Goal: Task Accomplishment & Management: Manage account settings

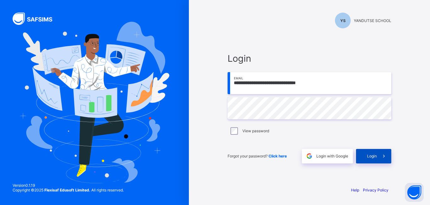
click at [367, 155] on span "Login" at bounding box center [372, 156] width 10 height 5
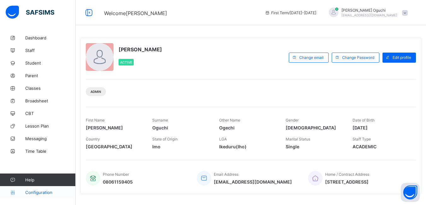
drag, startPoint x: 44, startPoint y: 193, endPoint x: 44, endPoint y: 188, distance: 5.4
click at [44, 193] on span "Configuration" at bounding box center [50, 192] width 50 height 5
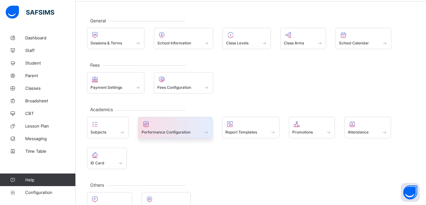
scroll to position [42, 0]
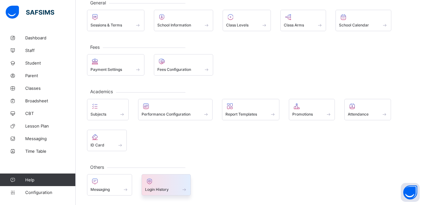
click at [185, 188] on span at bounding box center [184, 189] width 6 height 5
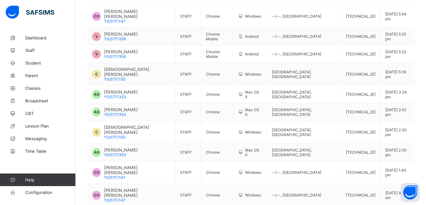
scroll to position [117, 0]
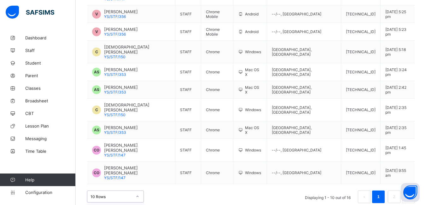
click at [138, 191] on div "option 20 Rows focused, 2 of 3. 3 results available. Use Up and Down to choose …" at bounding box center [115, 197] width 57 height 12
click at [158, 176] on div "Configurations / login History Staff Information User Type Browser Access Type …" at bounding box center [251, 64] width 350 height 298
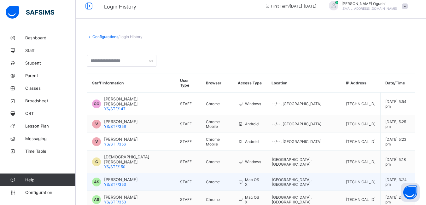
scroll to position [0, 0]
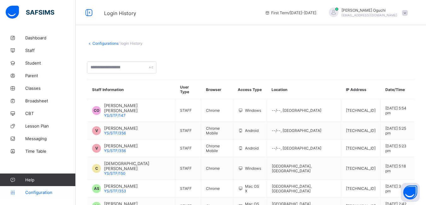
click at [33, 191] on span "Configuration" at bounding box center [50, 192] width 50 height 5
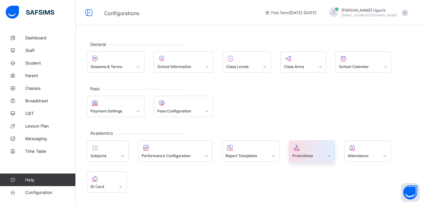
click at [315, 154] on div "Promotions" at bounding box center [311, 155] width 39 height 5
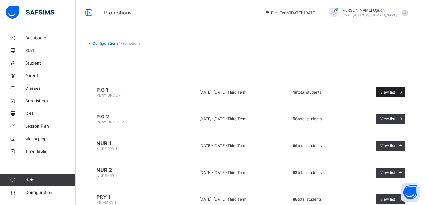
click at [395, 92] on span "View list" at bounding box center [387, 92] width 15 height 5
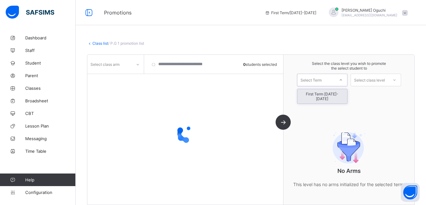
click at [342, 82] on icon at bounding box center [341, 80] width 4 height 6
click at [342, 95] on div "First Term [DATE]-[DATE]" at bounding box center [322, 96] width 50 height 14
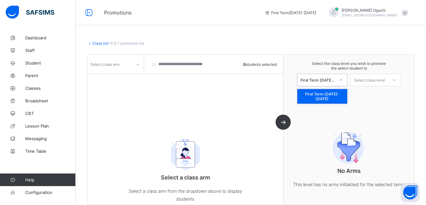
click at [342, 81] on icon at bounding box center [341, 80] width 4 height 6
click at [335, 93] on div "First Term [DATE]-[DATE]" at bounding box center [322, 96] width 50 height 14
click at [138, 63] on icon at bounding box center [138, 64] width 4 height 6
click at [139, 65] on icon at bounding box center [138, 64] width 4 height 6
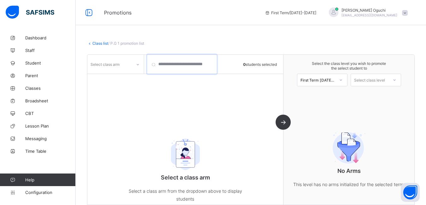
click at [212, 65] on input "search" at bounding box center [181, 64] width 69 height 19
click at [136, 64] on icon at bounding box center [138, 64] width 4 height 6
click at [137, 64] on icon at bounding box center [138, 64] width 4 height 6
click at [137, 65] on icon at bounding box center [138, 64] width 4 height 6
click at [124, 112] on div "option focused, 1 of 1. 1 result available. Use Up and Down to choose options, …" at bounding box center [185, 130] width 196 height 150
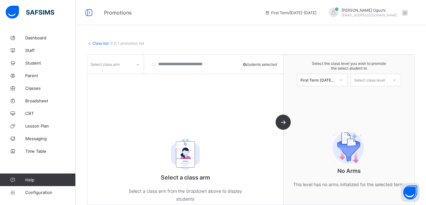
click at [138, 64] on icon at bounding box center [138, 64] width 4 height 6
click at [137, 101] on div "option focused, 1 of 1. 1 result available. Use Up and Down to choose options, …" at bounding box center [185, 130] width 196 height 150
click at [139, 65] on icon at bounding box center [138, 64] width 4 height 6
click at [136, 63] on icon at bounding box center [138, 64] width 4 height 6
click at [39, 191] on span "Configuration" at bounding box center [50, 192] width 50 height 5
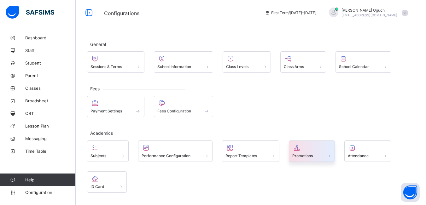
click at [324, 156] on div "Promotions" at bounding box center [311, 155] width 39 height 5
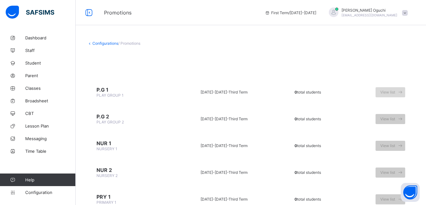
click at [401, 93] on span at bounding box center [400, 92] width 10 height 10
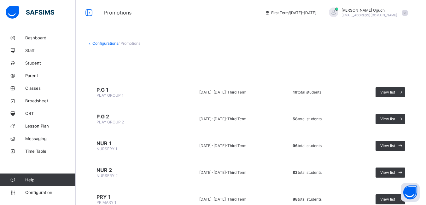
click at [110, 93] on span "PLAY GROUP 1" at bounding box center [109, 95] width 27 height 5
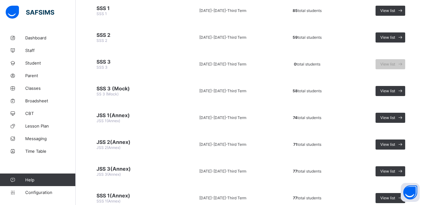
scroll to position [431, 0]
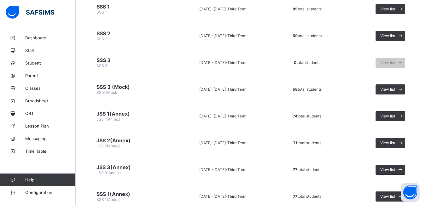
click at [125, 116] on span "JSS 1(Annex)" at bounding box center [130, 114] width 69 height 6
click at [107, 114] on span "JSS 1(Annex)" at bounding box center [130, 114] width 69 height 6
click at [394, 113] on div "View list" at bounding box center [390, 116] width 30 height 10
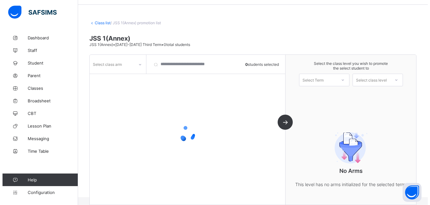
scroll to position [28, 0]
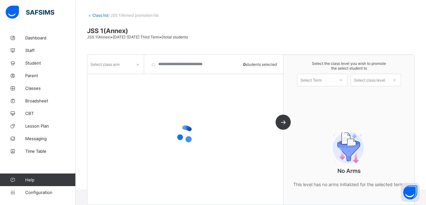
click at [139, 65] on icon at bounding box center [138, 64] width 4 height 6
click at [118, 87] on div "B" at bounding box center [116, 88] width 56 height 10
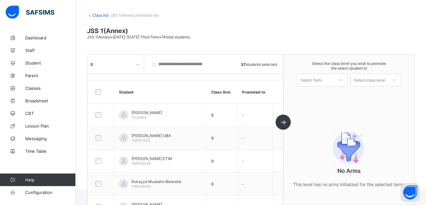
click at [346, 81] on div at bounding box center [340, 80] width 11 height 11
click at [344, 95] on div "First Term [DATE]-[DATE]" at bounding box center [322, 96] width 50 height 14
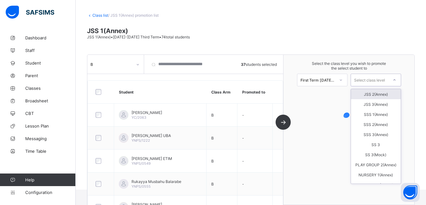
click at [396, 80] on icon at bounding box center [394, 80] width 4 height 6
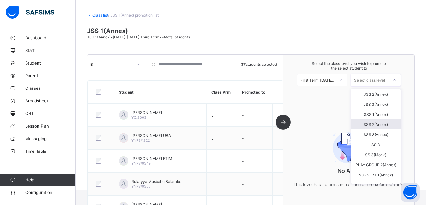
click at [382, 124] on div "SSS 2(Annex)" at bounding box center [376, 124] width 50 height 10
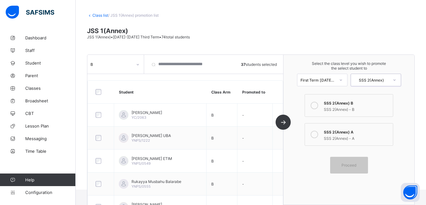
click at [318, 134] on icon at bounding box center [314, 135] width 8 height 8
click at [318, 106] on icon at bounding box center [314, 106] width 8 height 8
click at [357, 162] on div "Proceed" at bounding box center [349, 165] width 38 height 17
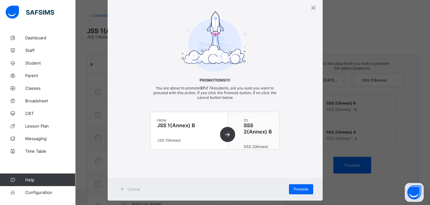
scroll to position [32, 0]
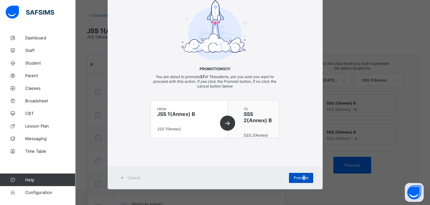
click at [302, 176] on div "Promote" at bounding box center [301, 178] width 24 height 10
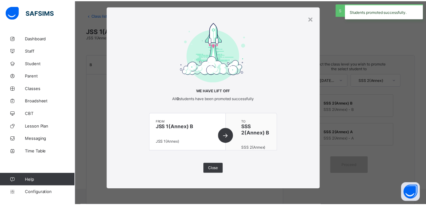
scroll to position [9, 0]
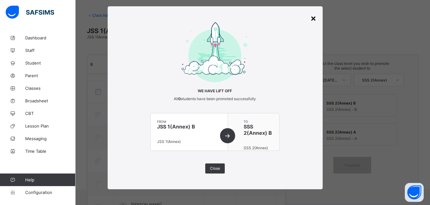
click at [313, 16] on div "×" at bounding box center [314, 18] width 6 height 11
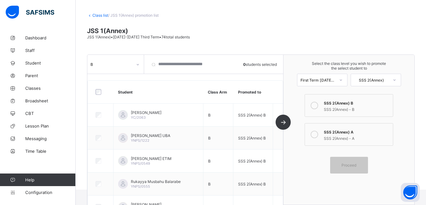
click at [396, 79] on icon at bounding box center [394, 80] width 4 height 6
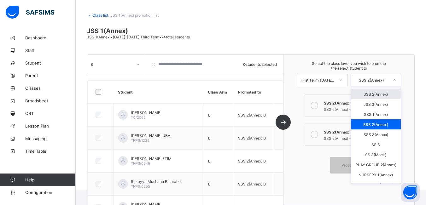
click at [374, 96] on div "JSS 2(Annex)" at bounding box center [376, 94] width 50 height 10
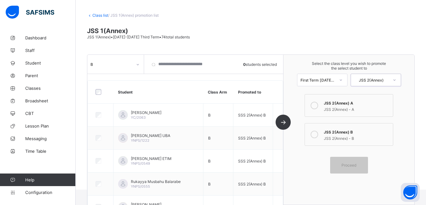
click at [293, 158] on div "Select the class level you wish to promote the select student to First Term [DA…" at bounding box center [348, 130] width 131 height 150
click at [305, 161] on div "Select the class level you wish to promote the select student to First Term [DA…" at bounding box center [348, 130] width 131 height 150
click at [283, 121] on div "B 0 students selected Student Class Arm Promoted to [PERSON_NAME] YC/2063 B SSS…" at bounding box center [185, 130] width 196 height 150
click at [355, 166] on span "Proceed" at bounding box center [348, 165] width 15 height 5
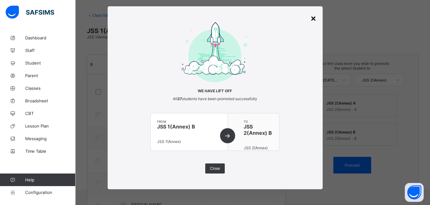
click at [313, 18] on div "×" at bounding box center [314, 18] width 6 height 11
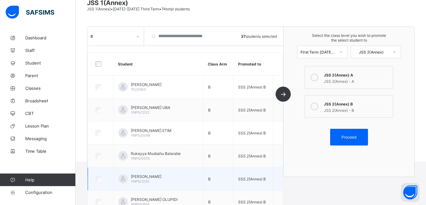
scroll to position [0, 0]
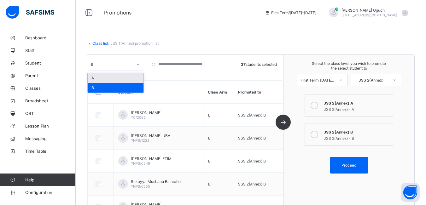
click at [137, 64] on icon at bounding box center [138, 64] width 4 height 6
click at [124, 85] on div "B" at bounding box center [116, 88] width 56 height 10
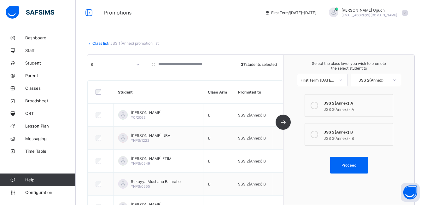
click at [89, 43] on icon at bounding box center [89, 43] width 5 height 5
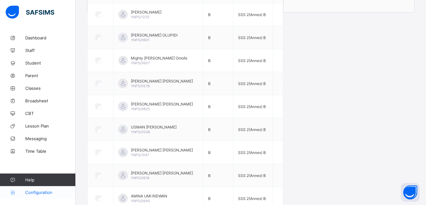
click at [39, 194] on span "Configuration" at bounding box center [50, 192] width 50 height 5
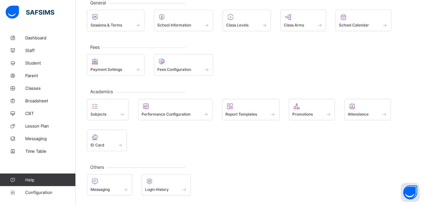
click at [307, 111] on span at bounding box center [311, 111] width 39 height 2
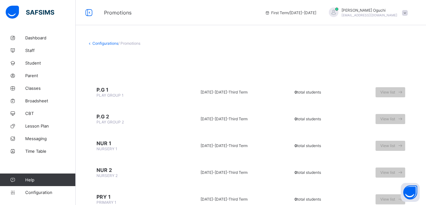
click at [132, 44] on span "/ Promotions" at bounding box center [129, 43] width 22 height 5
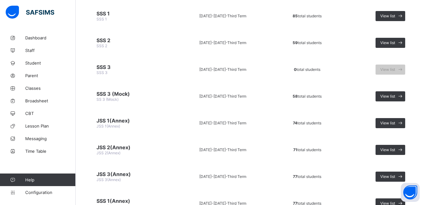
scroll to position [441, 0]
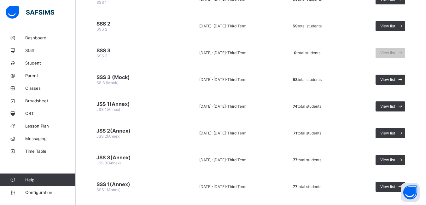
click at [121, 108] on td "JSS 1(Annex) JSS 1(Annex)" at bounding box center [131, 107] width 88 height 24
click at [395, 106] on span "View list" at bounding box center [387, 106] width 15 height 5
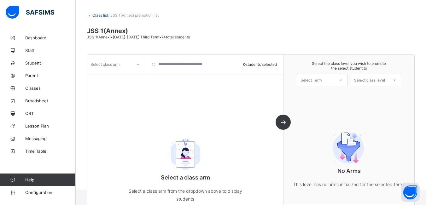
scroll to position [38, 0]
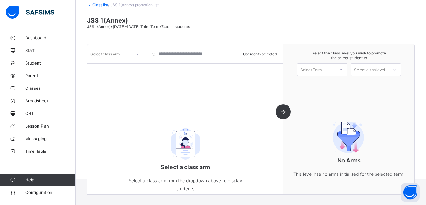
click at [137, 53] on icon at bounding box center [138, 54] width 4 height 6
click at [125, 78] on div "B" at bounding box center [116, 77] width 56 height 10
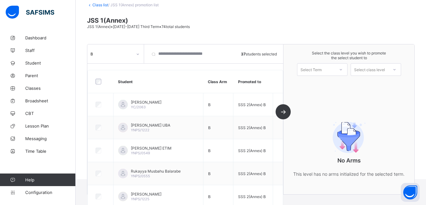
click at [342, 69] on icon at bounding box center [341, 69] width 4 height 6
click at [337, 85] on div "First Term [DATE]-[DATE]" at bounding box center [322, 86] width 50 height 14
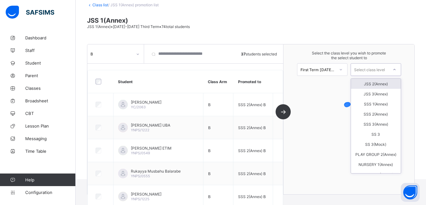
click at [396, 70] on icon at bounding box center [394, 69] width 4 height 6
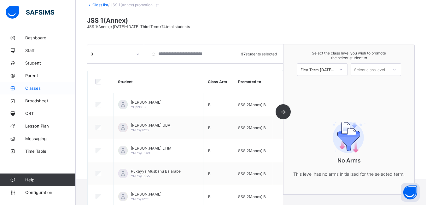
click at [38, 87] on span "Classes" at bounding box center [50, 88] width 50 height 5
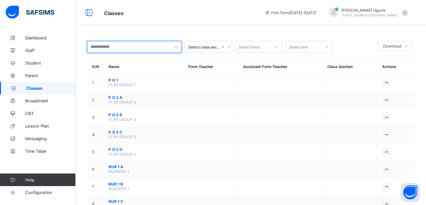
click at [168, 48] on input "text" at bounding box center [134, 47] width 95 height 12
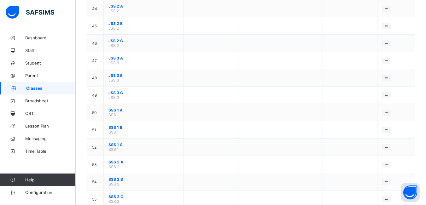
scroll to position [851, 0]
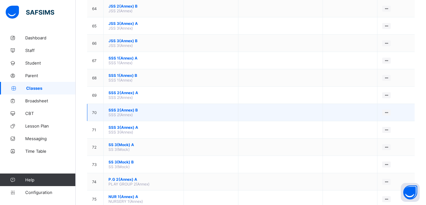
click at [124, 112] on span "SSS 2(Annex) B" at bounding box center [143, 110] width 70 height 5
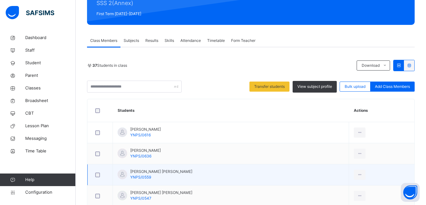
scroll to position [95, 0]
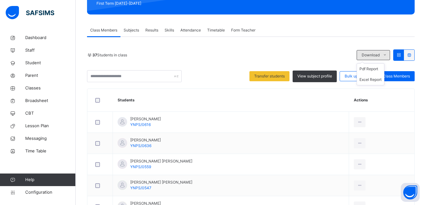
click at [387, 57] on icon at bounding box center [384, 55] width 5 height 5
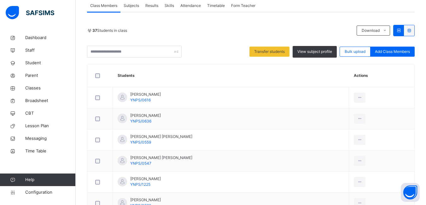
scroll to position [158, 0]
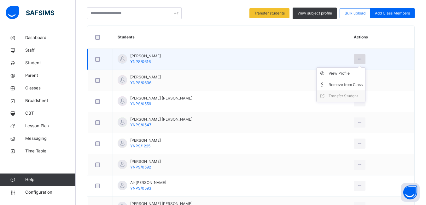
click at [359, 58] on icon at bounding box center [359, 59] width 5 height 6
click at [360, 59] on icon at bounding box center [359, 59] width 5 height 6
click at [346, 84] on div "Remove from Class" at bounding box center [345, 85] width 34 height 6
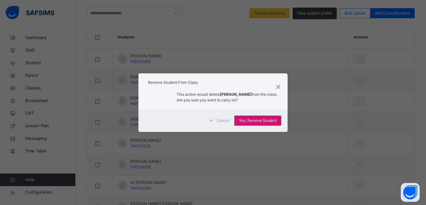
click at [258, 121] on span "Yes, Remove Student" at bounding box center [257, 121] width 37 height 6
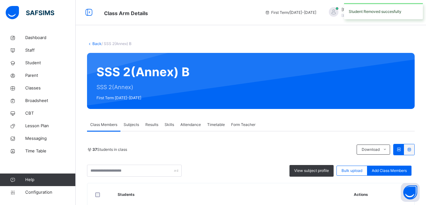
scroll to position [126, 0]
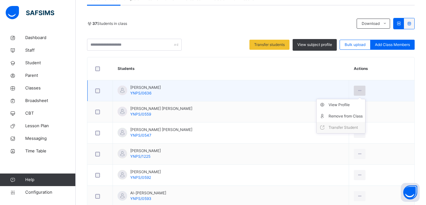
click at [357, 90] on icon at bounding box center [359, 91] width 5 height 6
click at [343, 117] on div "Remove from Class" at bounding box center [345, 116] width 34 height 6
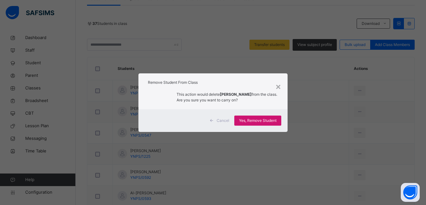
click at [264, 120] on span "Yes, Remove Student" at bounding box center [257, 121] width 37 height 6
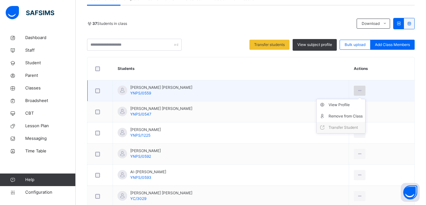
click at [357, 92] on icon at bounding box center [359, 91] width 5 height 6
click at [344, 117] on div "Remove from Class" at bounding box center [345, 116] width 34 height 6
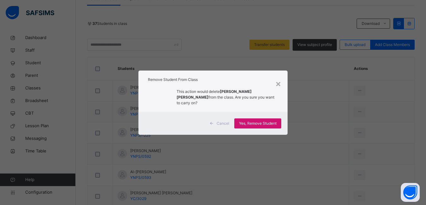
click at [263, 121] on span "Yes, Remove Student" at bounding box center [257, 124] width 37 height 6
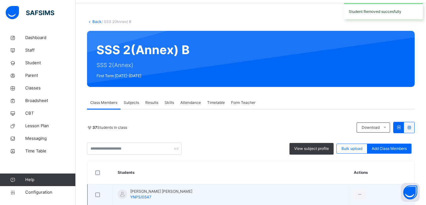
scroll to position [95, 0]
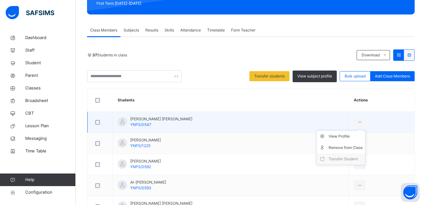
drag, startPoint x: 361, startPoint y: 121, endPoint x: 355, endPoint y: 125, distance: 7.6
click at [360, 121] on div at bounding box center [359, 122] width 12 height 10
click at [348, 148] on div "Remove from Class" at bounding box center [345, 148] width 34 height 6
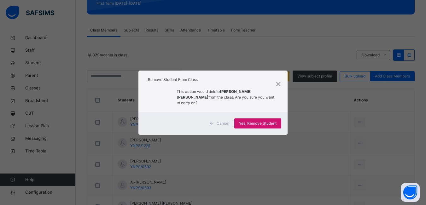
drag, startPoint x: 267, startPoint y: 123, endPoint x: 250, endPoint y: 121, distance: 18.1
click at [268, 123] on span "Yes, Remove Student" at bounding box center [257, 124] width 37 height 6
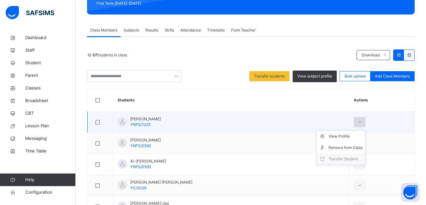
click at [357, 121] on icon at bounding box center [359, 122] width 5 height 6
click at [346, 147] on div "Remove from Class" at bounding box center [345, 148] width 34 height 6
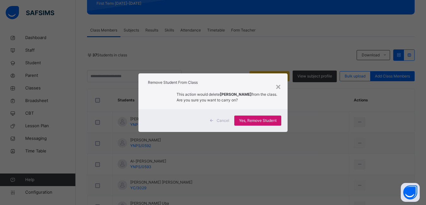
click at [259, 121] on span "Yes, Remove Student" at bounding box center [257, 121] width 37 height 6
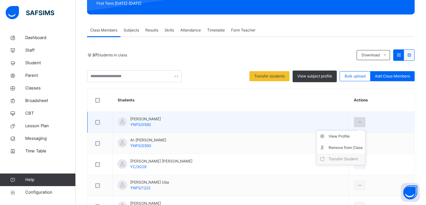
click at [359, 123] on icon at bounding box center [359, 122] width 5 height 6
click at [343, 147] on div "Remove from Class" at bounding box center [345, 148] width 34 height 6
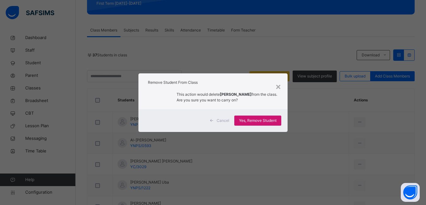
click at [261, 120] on span "Yes, Remove Student" at bounding box center [257, 121] width 37 height 6
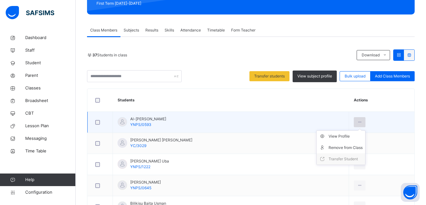
click at [357, 122] on icon at bounding box center [359, 122] width 5 height 6
click at [346, 147] on div "Remove from Class" at bounding box center [345, 148] width 34 height 6
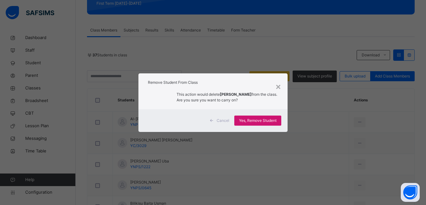
drag, startPoint x: 250, startPoint y: 121, endPoint x: 256, endPoint y: 121, distance: 6.0
click at [251, 121] on span "Yes, Remove Student" at bounding box center [257, 121] width 37 height 6
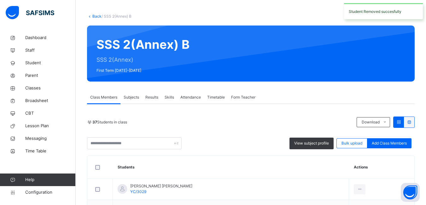
scroll to position [158, 0]
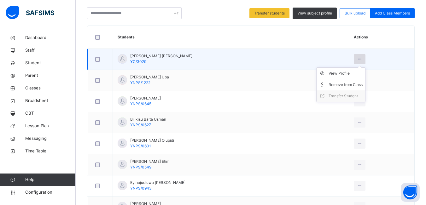
click at [358, 60] on icon at bounding box center [359, 59] width 5 height 6
click at [351, 85] on div "Remove from Class" at bounding box center [345, 85] width 34 height 6
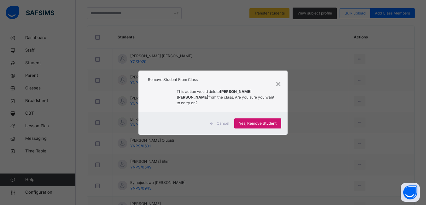
click at [254, 121] on span "Yes, Remove Student" at bounding box center [257, 124] width 37 height 6
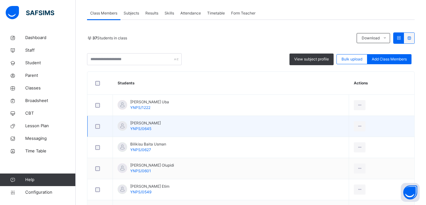
scroll to position [126, 0]
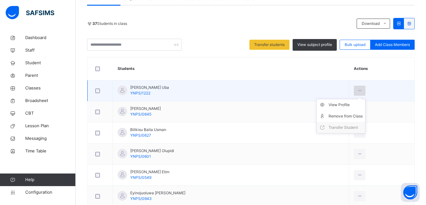
click at [359, 92] on icon at bounding box center [359, 91] width 5 height 6
click at [339, 117] on div "Remove from Class" at bounding box center [345, 116] width 34 height 6
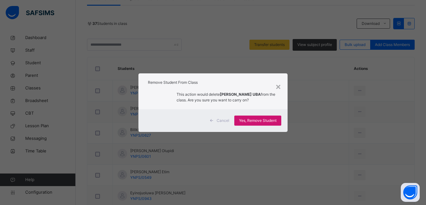
click at [257, 120] on span "Yes, Remove Student" at bounding box center [257, 121] width 37 height 6
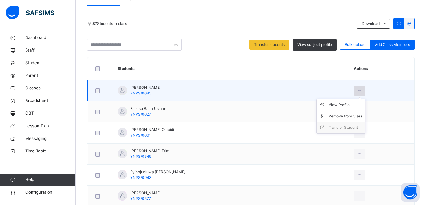
click at [358, 89] on icon at bounding box center [359, 91] width 5 height 6
click at [341, 115] on div "Remove from Class" at bounding box center [345, 116] width 34 height 6
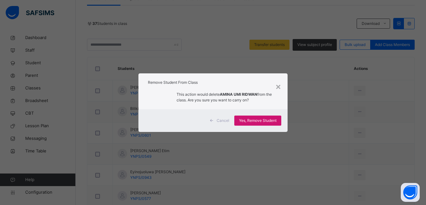
click at [257, 119] on span "Yes, Remove Student" at bounding box center [257, 121] width 37 height 6
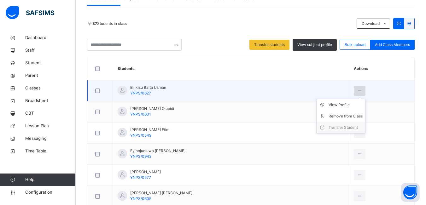
click at [359, 92] on icon at bounding box center [359, 91] width 5 height 6
click at [344, 115] on div "Remove from Class" at bounding box center [345, 116] width 34 height 6
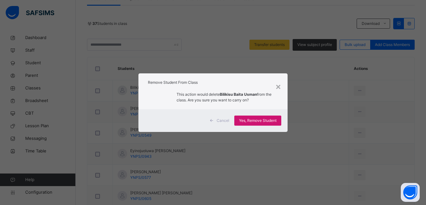
click at [262, 119] on span "Yes, Remove Student" at bounding box center [257, 121] width 37 height 6
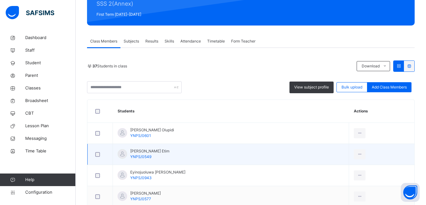
scroll to position [95, 0]
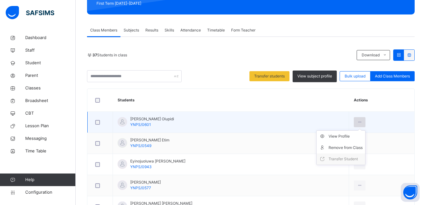
click at [357, 123] on icon at bounding box center [359, 122] width 5 height 6
click at [343, 147] on div "Remove from Class" at bounding box center [345, 148] width 34 height 6
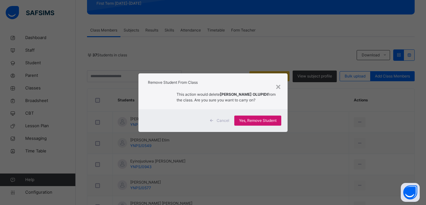
click at [271, 119] on span "Yes, Remove Student" at bounding box center [257, 121] width 37 height 6
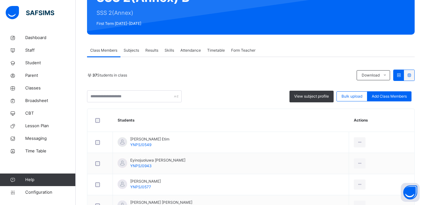
scroll to position [126, 0]
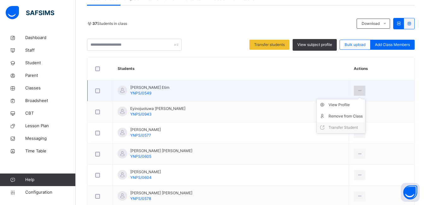
click at [358, 91] on icon at bounding box center [359, 91] width 5 height 6
click at [344, 116] on div "Remove from Class" at bounding box center [345, 116] width 34 height 6
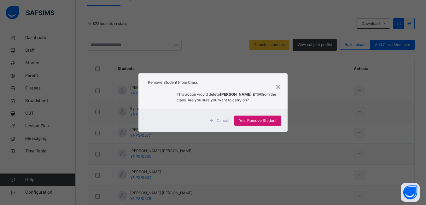
click at [257, 119] on span "Yes, Remove Student" at bounding box center [257, 121] width 37 height 6
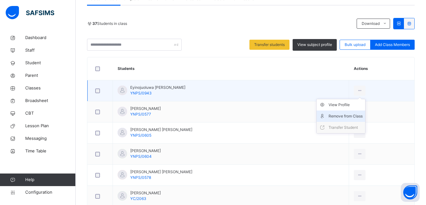
click at [341, 116] on div "Remove from Class" at bounding box center [345, 116] width 34 height 6
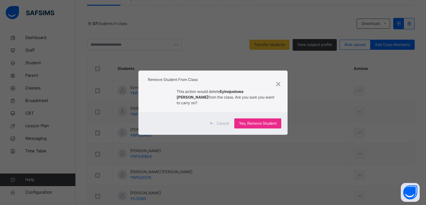
click at [255, 121] on span "Yes, Remove Student" at bounding box center [257, 124] width 37 height 6
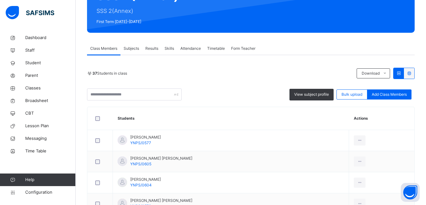
scroll to position [95, 0]
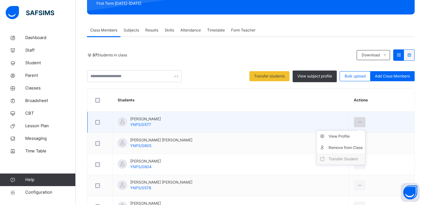
click at [357, 123] on icon at bounding box center [359, 122] width 5 height 6
click at [344, 147] on div "Remove from Class" at bounding box center [345, 148] width 34 height 6
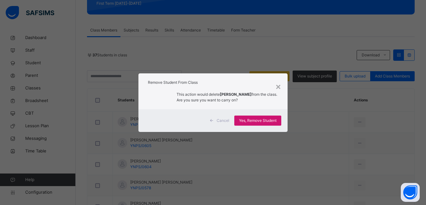
click at [259, 120] on span "Yes, Remove Student" at bounding box center [257, 121] width 37 height 6
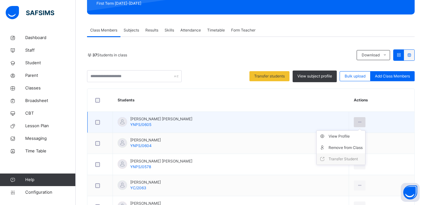
click at [357, 124] on icon at bounding box center [359, 122] width 5 height 6
click at [348, 146] on div "Remove from Class" at bounding box center [345, 148] width 34 height 6
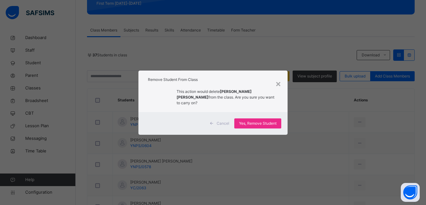
drag, startPoint x: 256, startPoint y: 118, endPoint x: 343, endPoint y: 119, distance: 87.3
click at [256, 121] on span "Yes, Remove Student" at bounding box center [257, 124] width 37 height 6
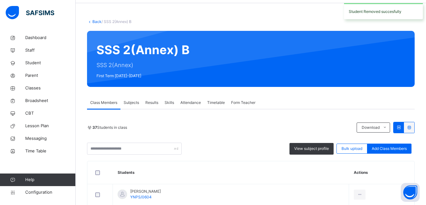
scroll to position [158, 0]
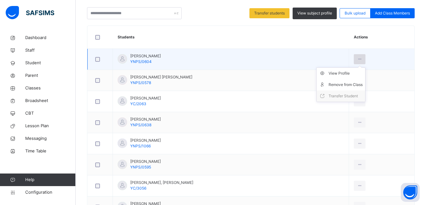
click at [358, 59] on icon at bounding box center [359, 59] width 5 height 6
click at [345, 82] on div "Remove from Class" at bounding box center [345, 85] width 34 height 6
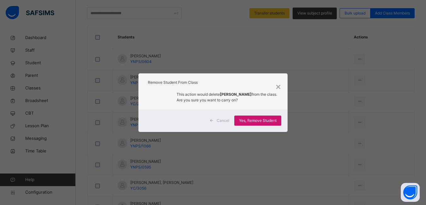
click at [261, 120] on span "Yes, Remove Student" at bounding box center [257, 121] width 37 height 6
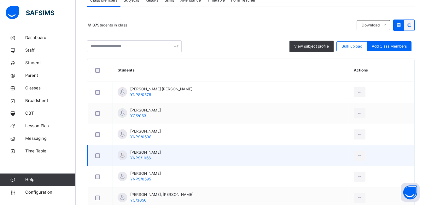
scroll to position [126, 0]
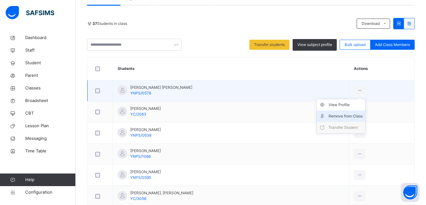
click at [342, 116] on div "Remove from Class" at bounding box center [345, 116] width 34 height 6
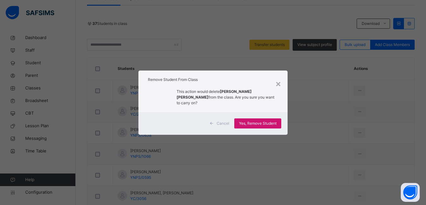
click at [257, 121] on span "Yes, Remove Student" at bounding box center [257, 124] width 37 height 6
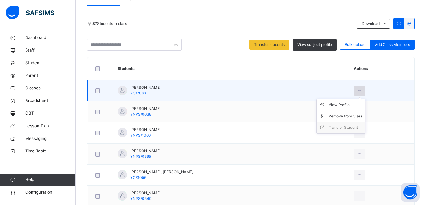
click at [357, 92] on icon at bounding box center [359, 91] width 5 height 6
click at [338, 117] on div "Remove from Class" at bounding box center [345, 116] width 34 height 6
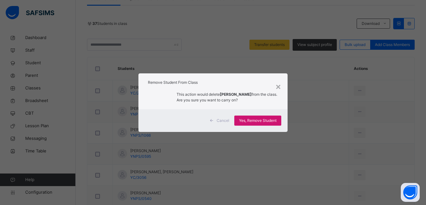
click at [267, 118] on span "Yes, Remove Student" at bounding box center [257, 121] width 37 height 6
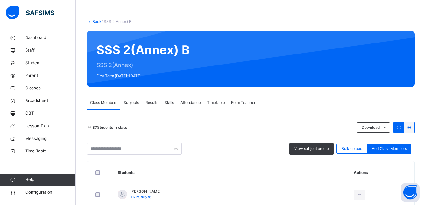
scroll to position [63, 0]
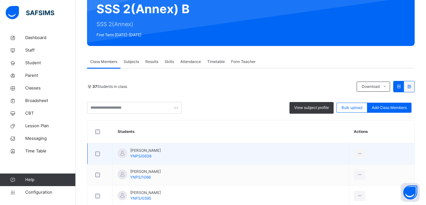
click at [95, 153] on div at bounding box center [100, 154] width 12 height 5
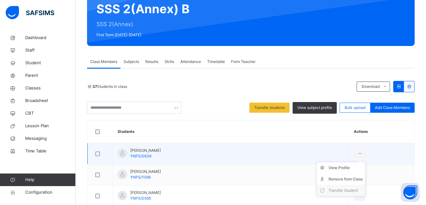
click at [357, 162] on ul "View Profile Remove from Class Transfer Student" at bounding box center [340, 179] width 49 height 35
click at [338, 179] on div "Remove from Class" at bounding box center [345, 179] width 34 height 6
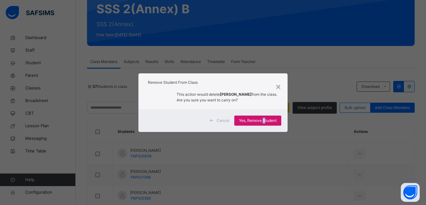
click at [265, 122] on span "Yes, Remove Student" at bounding box center [257, 121] width 37 height 6
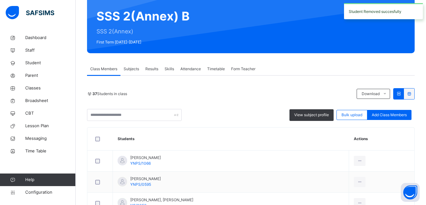
scroll to position [126, 0]
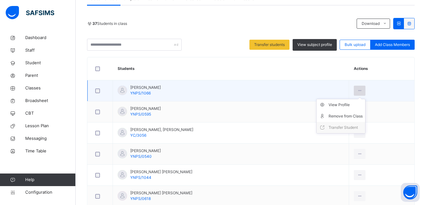
click at [357, 92] on icon at bounding box center [359, 91] width 5 height 6
click at [346, 116] on div "Remove from Class" at bounding box center [345, 116] width 34 height 6
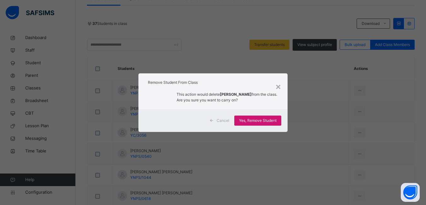
click at [251, 120] on span "Yes, Remove Student" at bounding box center [257, 121] width 37 height 6
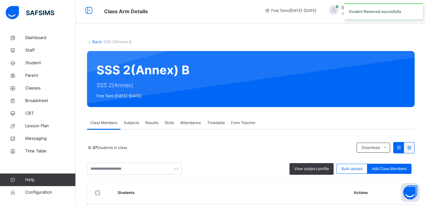
scroll to position [95, 0]
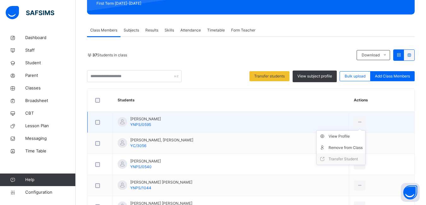
click at [357, 130] on ul "View Profile Remove from Class Transfer Student" at bounding box center [340, 147] width 49 height 35
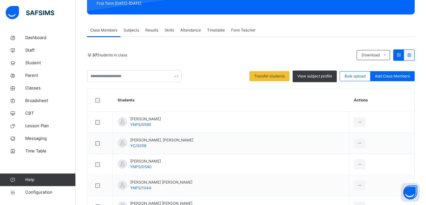
click at [0, 0] on div "Remove from Class" at bounding box center [0, 0] width 0 height 0
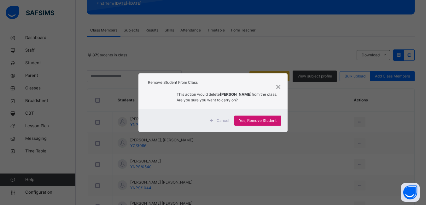
click at [263, 119] on span "Yes, Remove Student" at bounding box center [257, 121] width 37 height 6
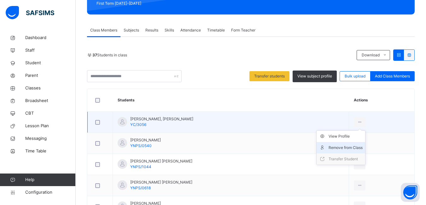
click at [343, 147] on div "Remove from Class" at bounding box center [345, 148] width 34 height 6
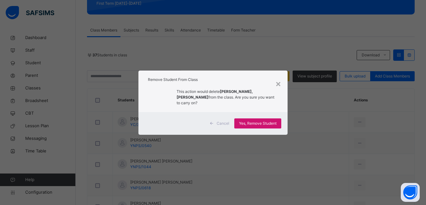
click at [261, 121] on span "Yes, Remove Student" at bounding box center [257, 124] width 37 height 6
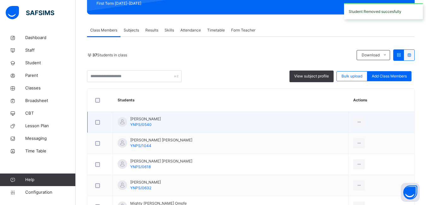
click at [100, 124] on div at bounding box center [100, 122] width 12 height 5
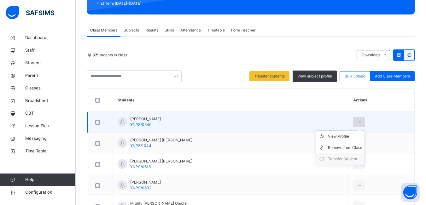
click at [359, 122] on icon at bounding box center [358, 122] width 5 height 6
click at [340, 147] on div "Remove from Class" at bounding box center [345, 148] width 34 height 6
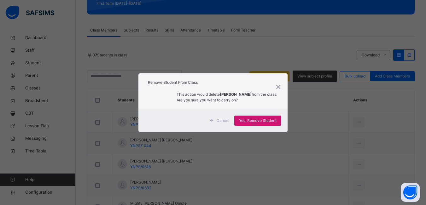
click at [266, 120] on span "Yes, Remove Student" at bounding box center [257, 121] width 37 height 6
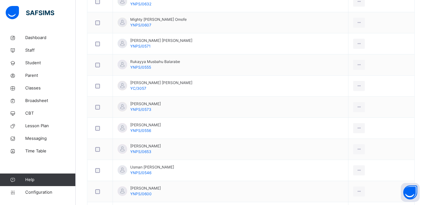
scroll to position [121, 0]
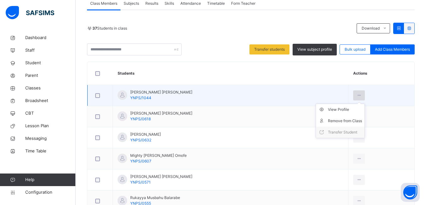
click at [358, 96] on icon at bounding box center [358, 96] width 5 height 6
click at [342, 120] on div "Remove from Class" at bounding box center [345, 121] width 34 height 6
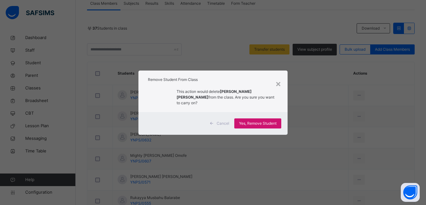
click at [252, 121] on span "Yes, Remove Student" at bounding box center [257, 124] width 37 height 6
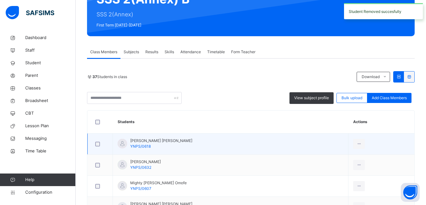
scroll to position [95, 0]
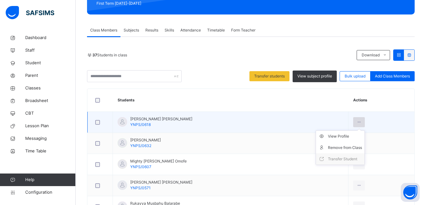
click at [358, 123] on icon at bounding box center [358, 122] width 5 height 6
click at [345, 145] on div "Remove from Class" at bounding box center [345, 148] width 34 height 6
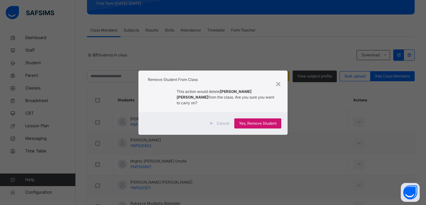
click at [251, 121] on span "Yes, Remove Student" at bounding box center [257, 124] width 37 height 6
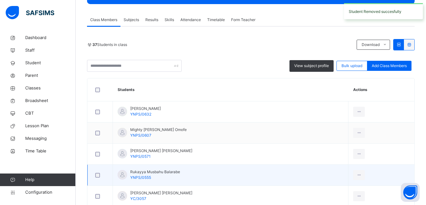
scroll to position [158, 0]
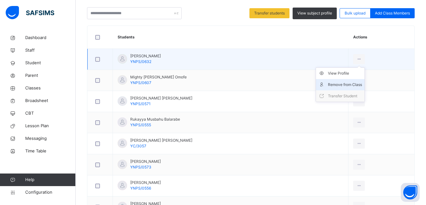
click at [348, 84] on div "Remove from Class" at bounding box center [345, 85] width 34 height 6
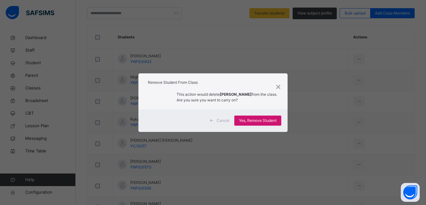
click at [246, 120] on span "Yes, Remove Student" at bounding box center [257, 121] width 37 height 6
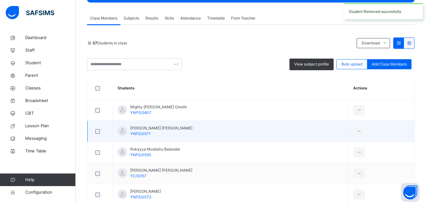
scroll to position [126, 0]
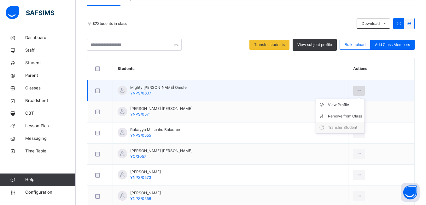
click at [359, 91] on div at bounding box center [359, 91] width 12 height 10
click at [344, 115] on div "Remove from Class" at bounding box center [345, 116] width 34 height 6
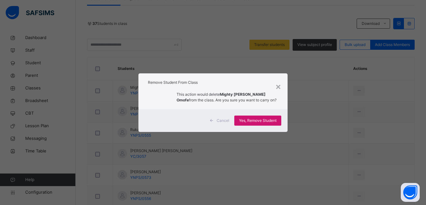
click at [260, 120] on span "Yes, Remove Student" at bounding box center [257, 121] width 37 height 6
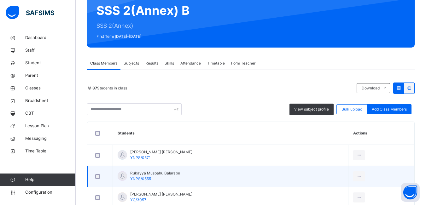
scroll to position [63, 0]
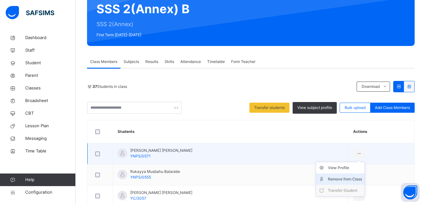
click at [348, 179] on div "Remove from Class" at bounding box center [345, 179] width 34 height 6
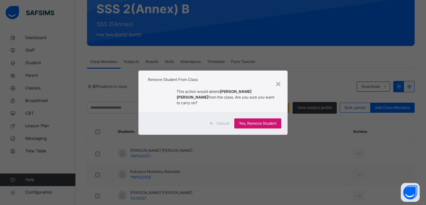
click at [245, 121] on span "Yes, Remove Student" at bounding box center [257, 124] width 37 height 6
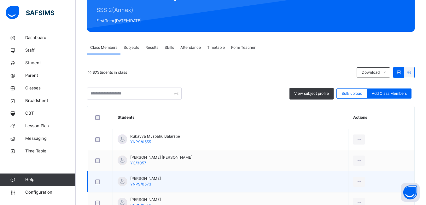
scroll to position [95, 0]
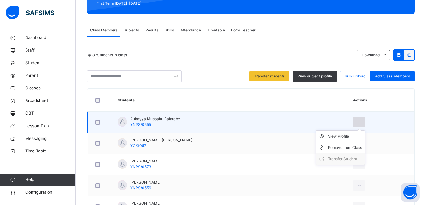
click at [356, 121] on icon at bounding box center [358, 122] width 5 height 6
click at [346, 147] on div "Remove from Class" at bounding box center [345, 148] width 34 height 6
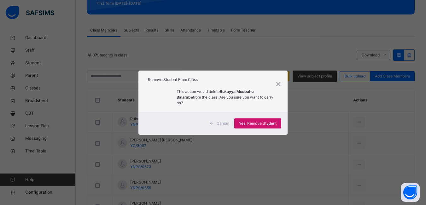
click at [267, 121] on span "Yes, Remove Student" at bounding box center [257, 124] width 37 height 6
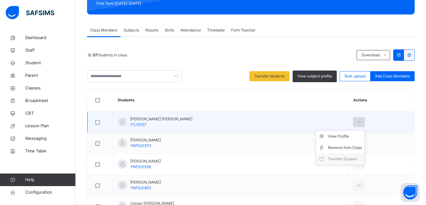
click at [356, 122] on icon at bounding box center [358, 122] width 5 height 6
click at [335, 148] on div "Remove from Class" at bounding box center [345, 148] width 34 height 6
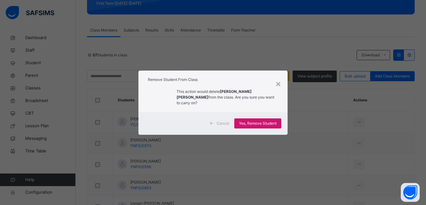
click at [250, 121] on span "Yes, Remove Student" at bounding box center [257, 124] width 37 height 6
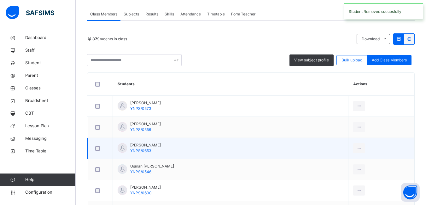
scroll to position [126, 0]
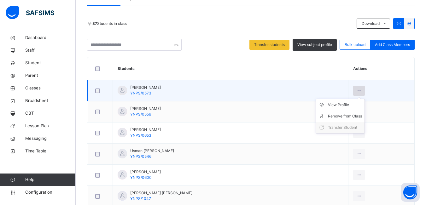
click at [356, 91] on icon at bounding box center [358, 91] width 5 height 6
click at [330, 116] on div "Remove from Class" at bounding box center [345, 116] width 34 height 6
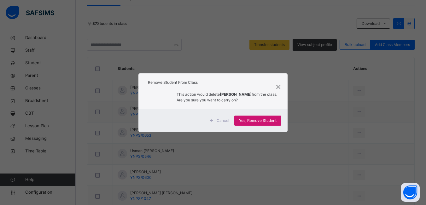
click at [261, 120] on span "Yes, Remove Student" at bounding box center [257, 121] width 37 height 6
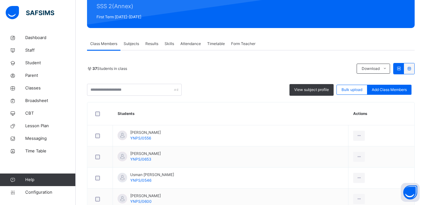
scroll to position [95, 0]
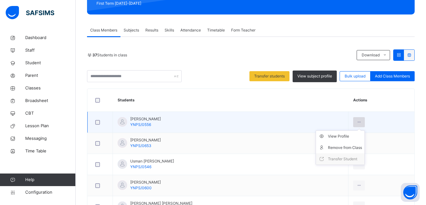
click at [357, 124] on div at bounding box center [359, 122] width 12 height 10
click at [345, 146] on div "Remove from Class" at bounding box center [345, 148] width 34 height 6
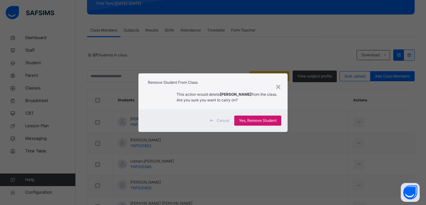
click at [270, 119] on span "Yes, Remove Student" at bounding box center [257, 121] width 37 height 6
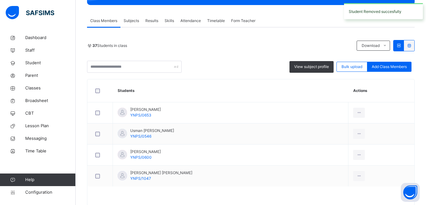
scroll to position [120, 0]
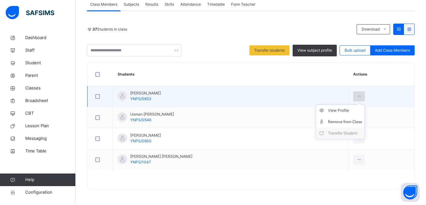
click at [356, 98] on icon at bounding box center [358, 97] width 5 height 6
click at [340, 123] on div "Remove from Class" at bounding box center [345, 122] width 34 height 6
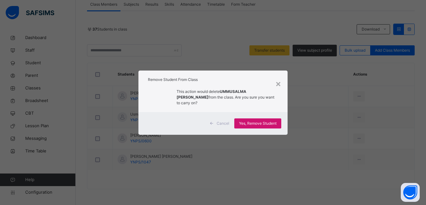
click at [267, 121] on span "Yes, Remove Student" at bounding box center [257, 124] width 37 height 6
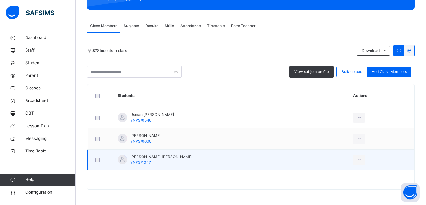
scroll to position [99, 0]
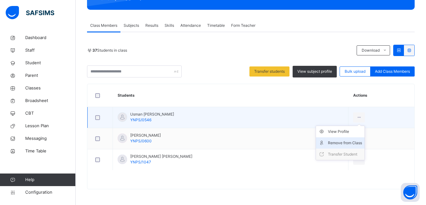
click at [339, 144] on div "Remove from Class" at bounding box center [345, 143] width 34 height 6
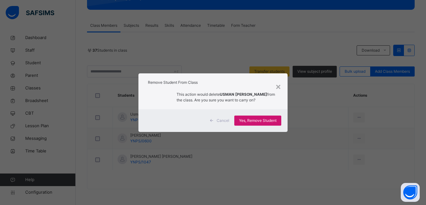
click at [261, 122] on span "Yes, Remove Student" at bounding box center [257, 121] width 37 height 6
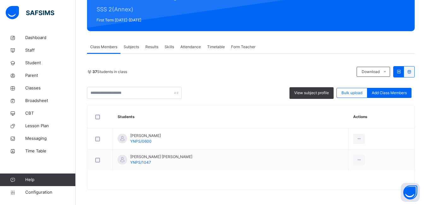
scroll to position [78, 0]
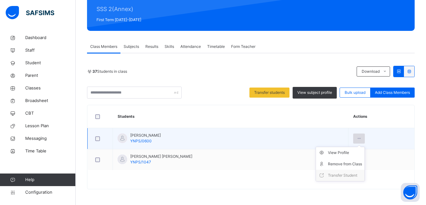
click at [356, 139] on icon at bounding box center [358, 139] width 5 height 6
click at [332, 162] on div "Remove from Class" at bounding box center [345, 164] width 34 height 6
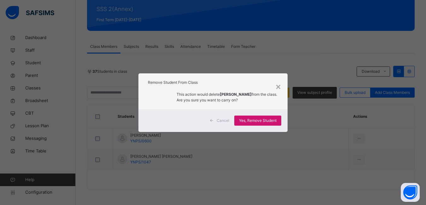
click at [259, 121] on span "Yes, Remove Student" at bounding box center [257, 121] width 37 height 6
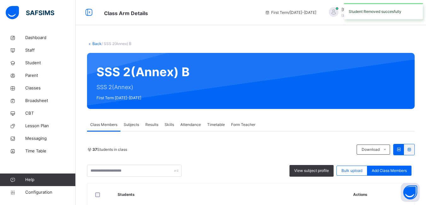
scroll to position [57, 0]
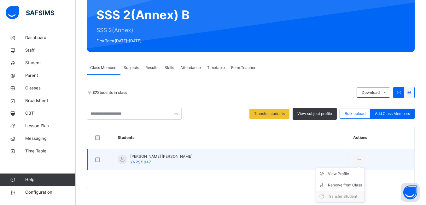
click at [336, 168] on ul "View Profile Remove from Class Transfer Student" at bounding box center [339, 185] width 49 height 35
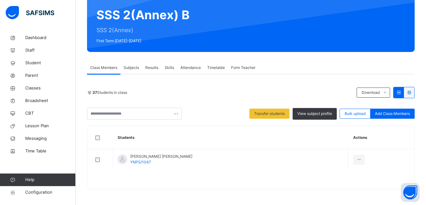
click at [0, 0] on div "Remove from Class" at bounding box center [0, 0] width 0 height 0
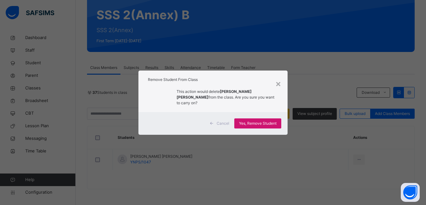
click at [257, 121] on span "Yes, Remove Student" at bounding box center [257, 124] width 37 height 6
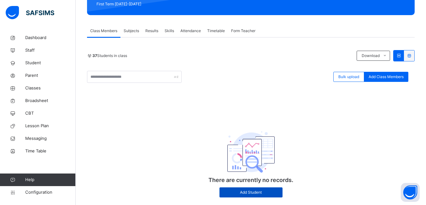
scroll to position [109, 0]
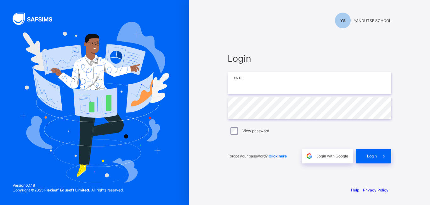
type input "**********"
click at [331, 85] on input "**********" at bounding box center [310, 83] width 164 height 22
